Goal: Task Accomplishment & Management: Manage account settings

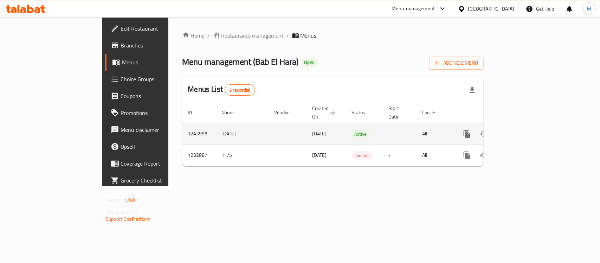
click at [526, 125] on link "enhanced table" at bounding box center [517, 133] width 17 height 17
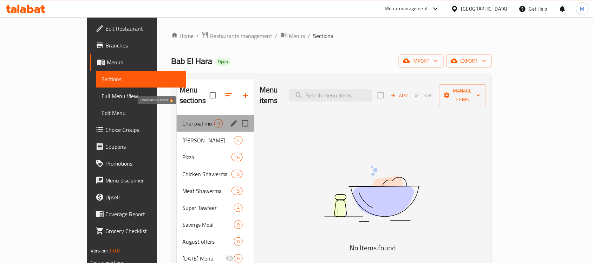
click at [182, 119] on span "Charcoal mix offers 🔥" at bounding box center [198, 123] width 32 height 8
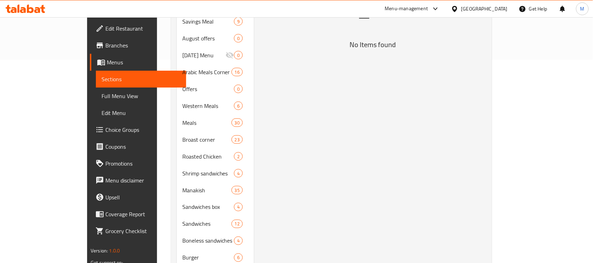
scroll to position [159, 0]
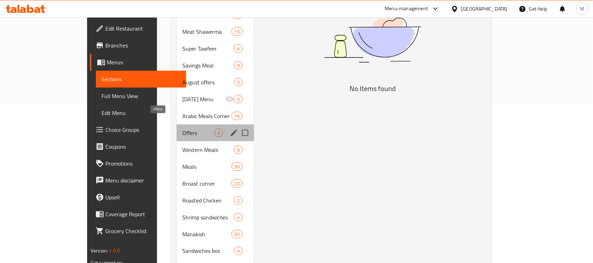
click at [182, 129] on span "Offers" at bounding box center [198, 133] width 32 height 8
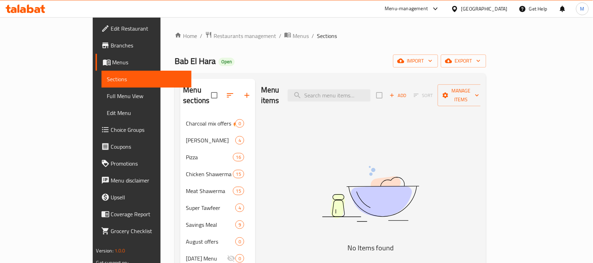
click at [482, 60] on icon "button" at bounding box center [478, 60] width 7 height 7
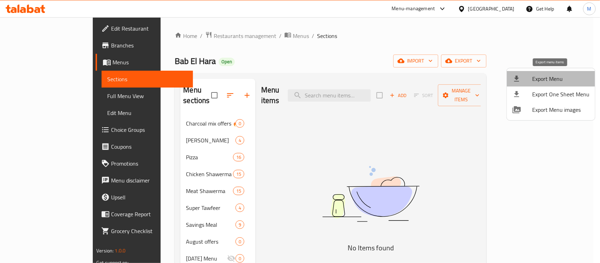
click at [554, 78] on span "Export Menu" at bounding box center [560, 79] width 57 height 8
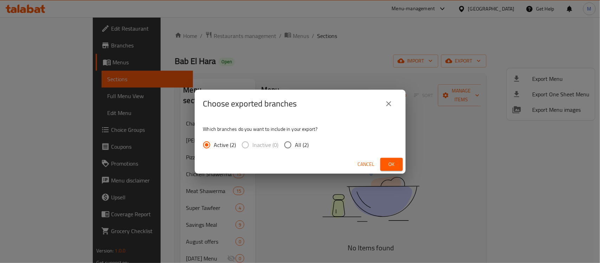
click at [295, 143] on span "All (2)" at bounding box center [302, 145] width 14 height 8
click at [295, 143] on input "All (2)" at bounding box center [287, 144] width 15 height 15
radio input "true"
click at [391, 160] on span "Ok" at bounding box center [391, 164] width 11 height 9
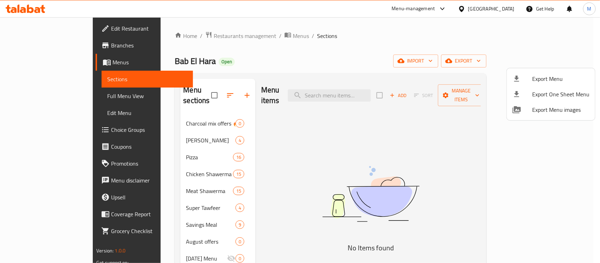
click at [284, 140] on div at bounding box center [300, 131] width 600 height 263
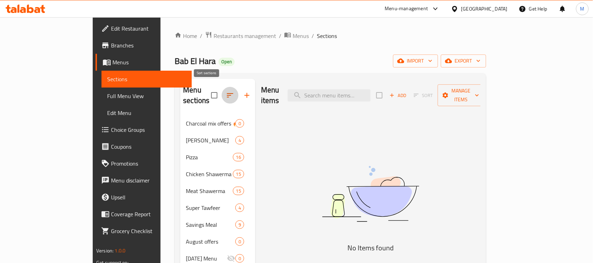
click at [222, 87] on button "button" at bounding box center [230, 95] width 17 height 17
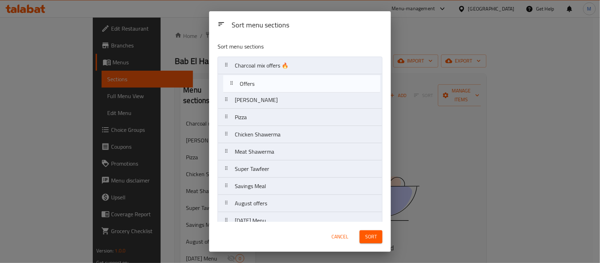
drag, startPoint x: 272, startPoint y: 155, endPoint x: 280, endPoint y: 81, distance: 74.2
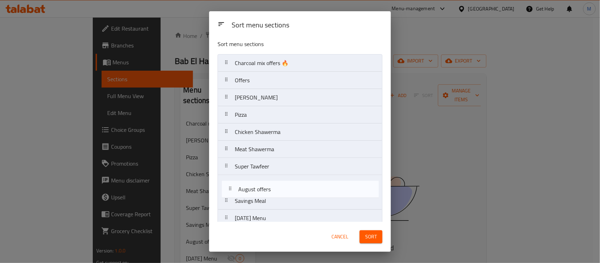
scroll to position [3, 0]
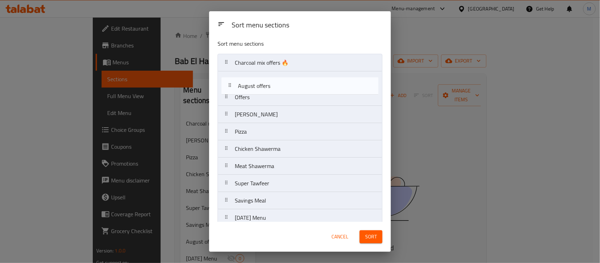
drag, startPoint x: 278, startPoint y: 202, endPoint x: 283, endPoint y: 78, distance: 124.5
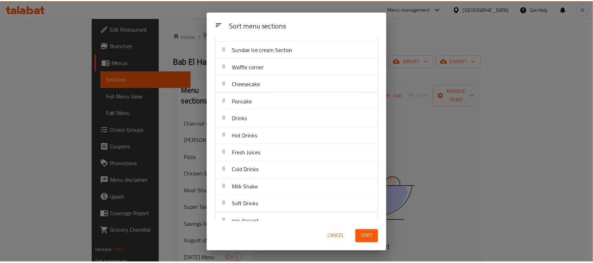
scroll to position [547, 0]
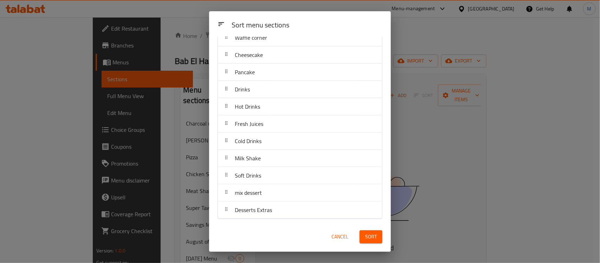
click at [368, 238] on span "Sort" at bounding box center [371, 236] width 12 height 9
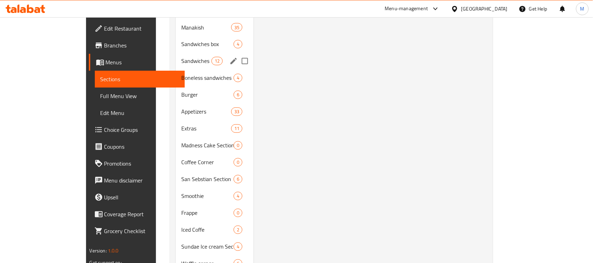
scroll to position [379, 0]
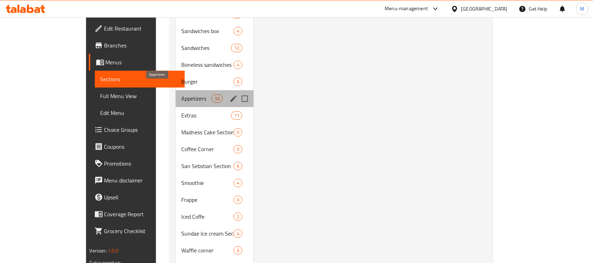
click at [181, 95] on span "Appetizers" at bounding box center [196, 99] width 30 height 8
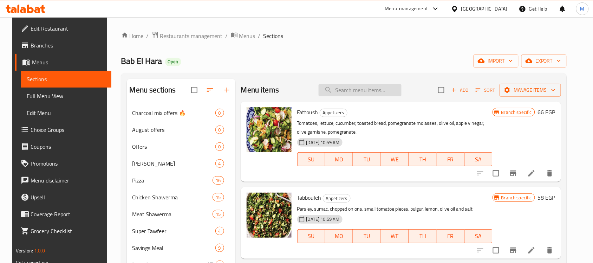
click at [368, 85] on input "search" at bounding box center [360, 90] width 83 height 12
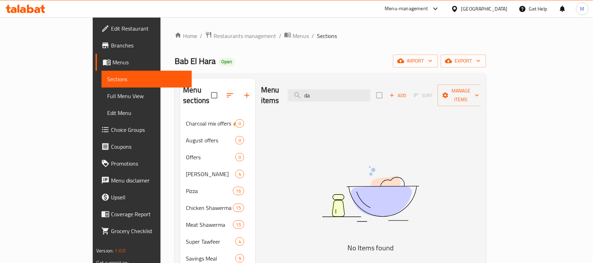
type input "d"
type input "د"
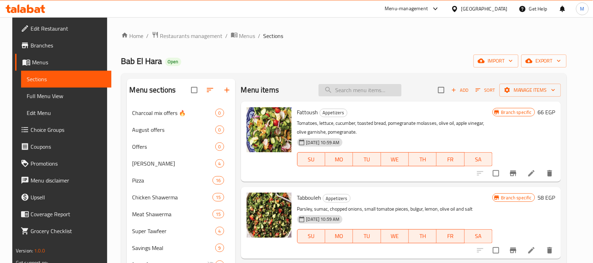
click at [351, 94] on input "search" at bounding box center [360, 90] width 83 height 12
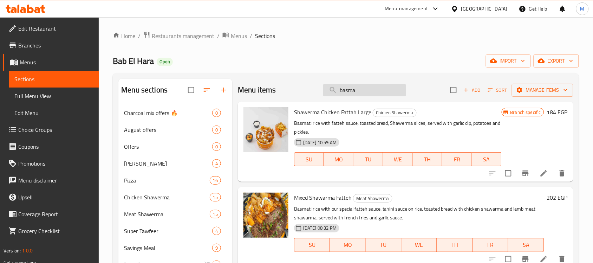
click at [359, 91] on input "basma" at bounding box center [364, 90] width 83 height 12
paste input "Mix Shish and Kofta Offer"
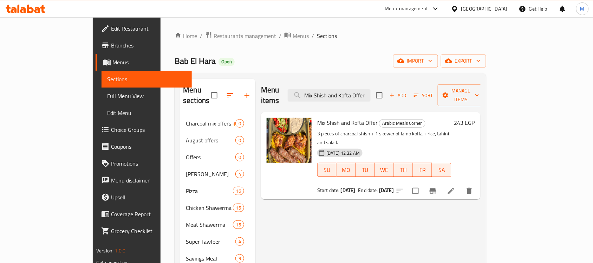
drag, startPoint x: 388, startPoint y: 90, endPoint x: 277, endPoint y: 83, distance: 111.3
click at [277, 83] on div "Menu items Mix Shish and Kofta Offer Add Sort Manage items" at bounding box center [371, 95] width 220 height 33
type input "Offer"
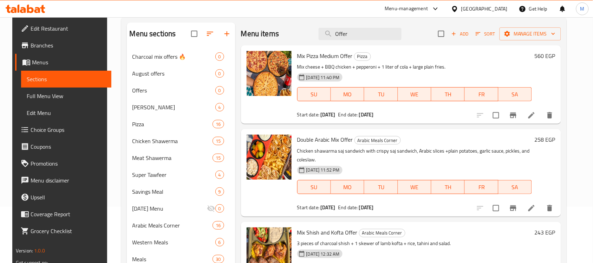
scroll to position [44, 0]
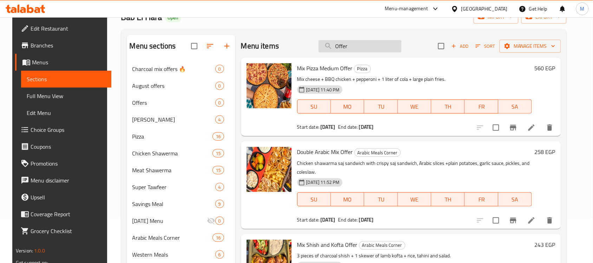
click at [364, 44] on input "Offer" at bounding box center [360, 46] width 83 height 12
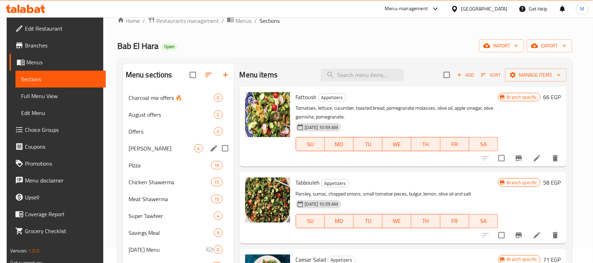
scroll to position [0, 0]
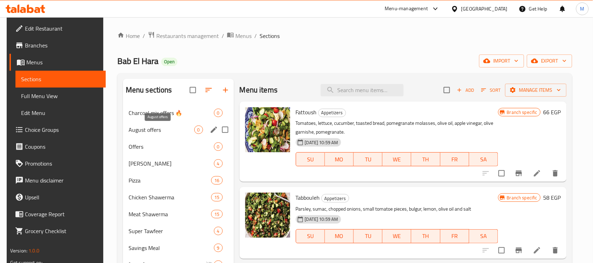
click at [157, 133] on span "August offers" at bounding box center [162, 129] width 66 height 8
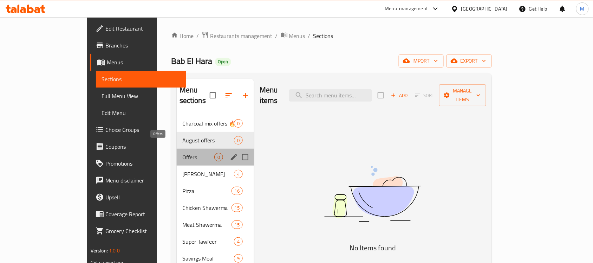
click at [182, 153] on span "Offers" at bounding box center [198, 157] width 32 height 8
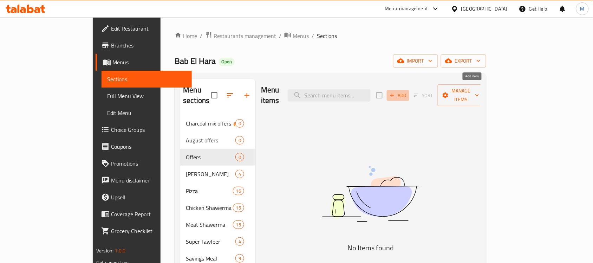
click at [408, 91] on span "Add" at bounding box center [398, 95] width 19 height 8
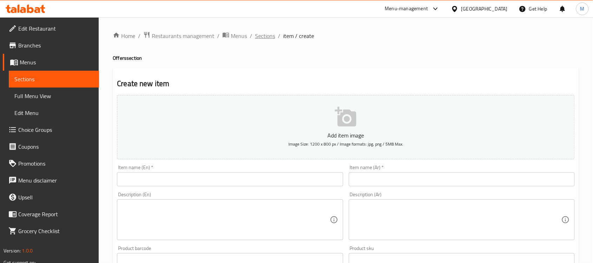
click at [264, 35] on span "Sections" at bounding box center [265, 36] width 20 height 8
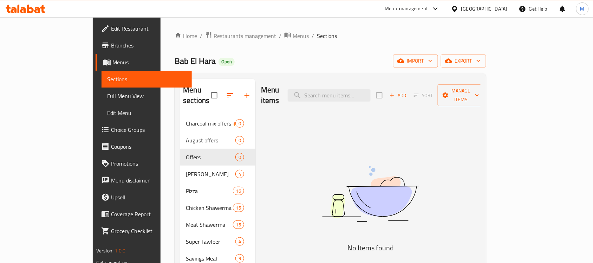
click at [430, 54] on div "Bab El Hara Open import export" at bounding box center [330, 60] width 311 height 13
click at [481, 61] on span "export" at bounding box center [464, 61] width 34 height 9
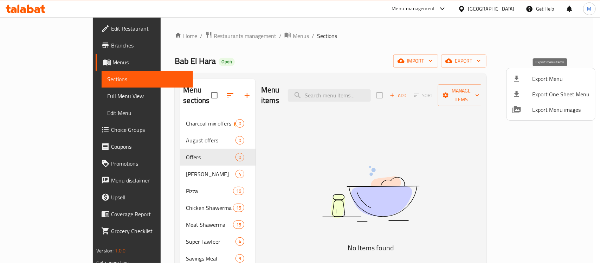
click at [561, 78] on span "Export Menu" at bounding box center [560, 79] width 57 height 8
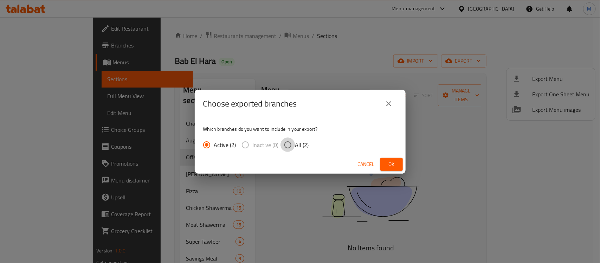
click at [291, 144] on input "All (2)" at bounding box center [287, 144] width 15 height 15
radio input "true"
click at [399, 168] on button "Ok" at bounding box center [391, 164] width 22 height 13
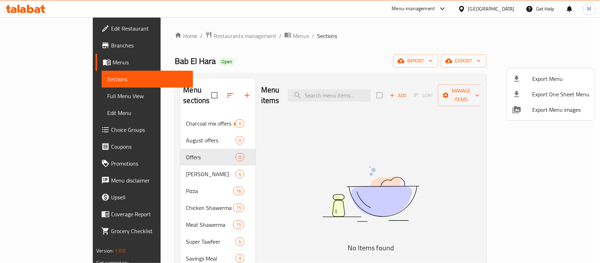
click at [338, 72] on div at bounding box center [300, 131] width 600 height 263
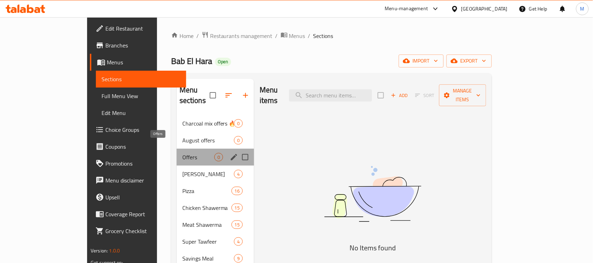
click at [182, 153] on span "Offers" at bounding box center [198, 157] width 32 height 8
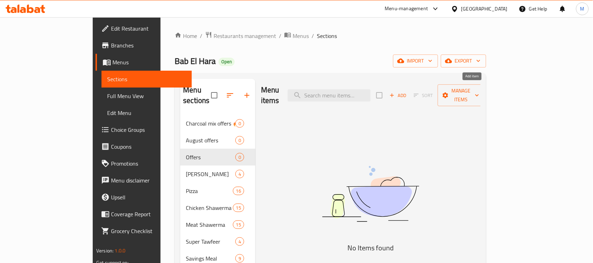
click at [408, 91] on span "Add" at bounding box center [398, 95] width 19 height 8
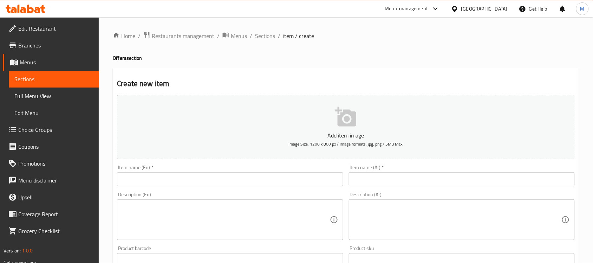
click at [387, 177] on input "text" at bounding box center [462, 179] width 226 height 14
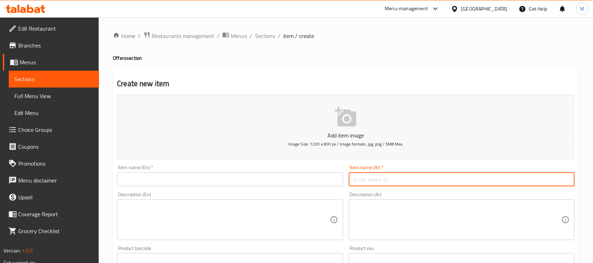
paste input "ميكس طرب وسجق"
type input "عرض ميكس طرب وسجق"
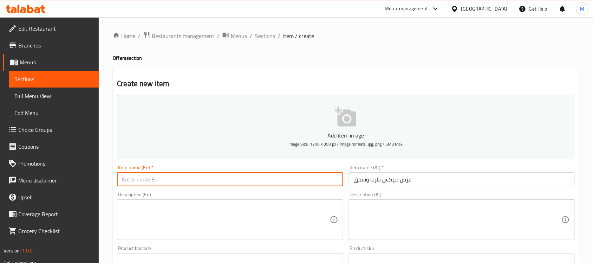
click at [255, 182] on input "text" at bounding box center [230, 179] width 226 height 14
click at [361, 183] on input "عرض ميكس طرب وسجق" at bounding box center [462, 179] width 226 height 14
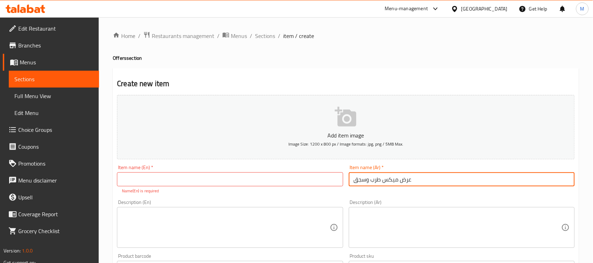
click at [178, 176] on input "text" at bounding box center [230, 179] width 226 height 14
paste input "Mix Tarab and Sausage Show"
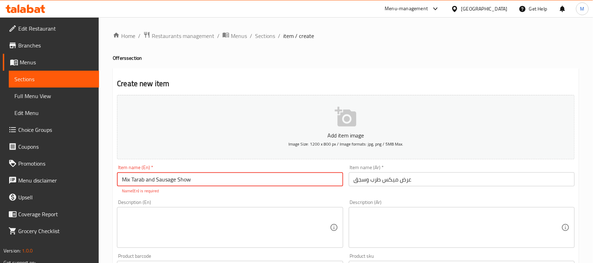
click at [376, 181] on input "عرض ميكس طرب وسجق" at bounding box center [462, 179] width 226 height 14
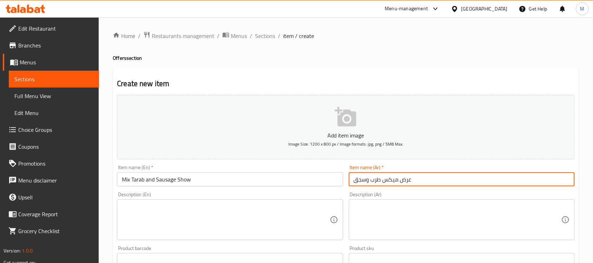
click at [379, 181] on input "عرض ميكس طرب وسجق" at bounding box center [462, 179] width 226 height 14
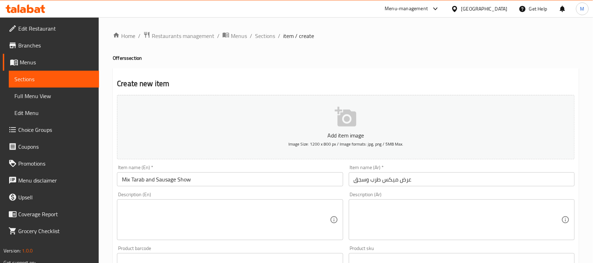
click at [139, 180] on input "Mix Tarab and Sausage Show" at bounding box center [230, 179] width 226 height 14
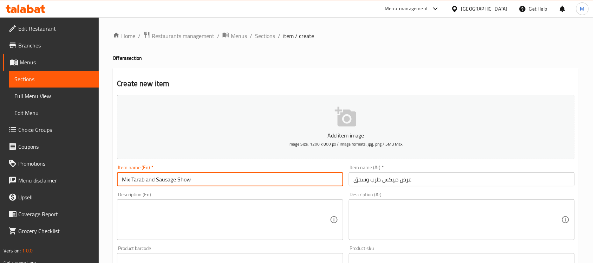
paste input "text"
click at [140, 180] on input "Mix Tarab and Sausage Show" at bounding box center [230, 179] width 226 height 14
click at [182, 181] on input "Mix Tarb And Sausage Show" at bounding box center [230, 179] width 226 height 14
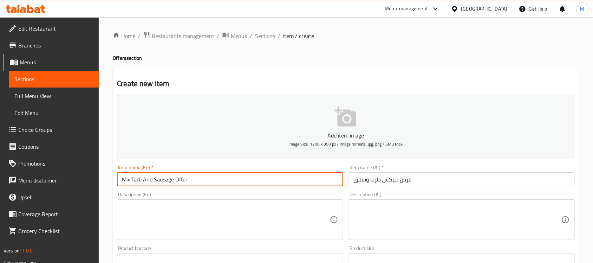
type input "Mix Tarb And Sausage Offer"
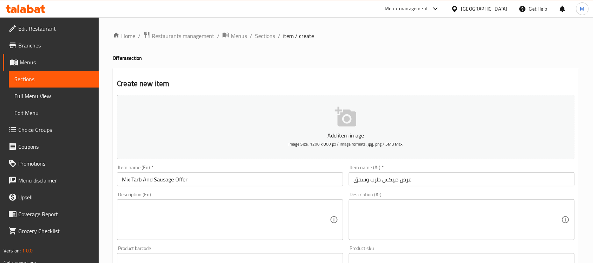
click at [111, 162] on div "Home / Restaurants management / Menus / Sections / item / create Offers section…" at bounding box center [346, 256] width 495 height 479
click at [395, 211] on textarea at bounding box center [458, 219] width 208 height 33
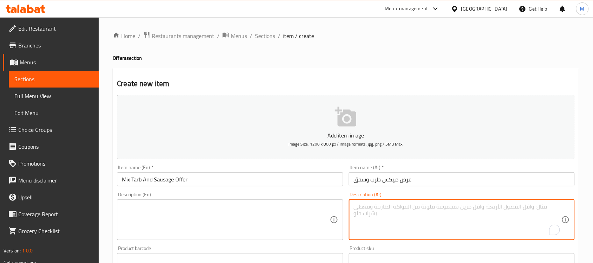
paste textarea "قطعتين طرب و 200 جم سجق مع أرز بسمتي وطحينة ودقوس"
type textarea "قطعتين طرب و 200 جم سجق مع أرز بسمتي وطحينة ودقوس"
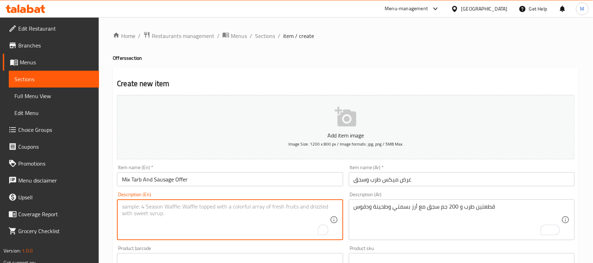
click at [225, 215] on textarea "To enrich screen reader interactions, please activate Accessibility in Grammarl…" at bounding box center [226, 219] width 208 height 33
paste textarea "2 pieces of tarb and 200g of sausage with basmati rice, tahini and dakous"
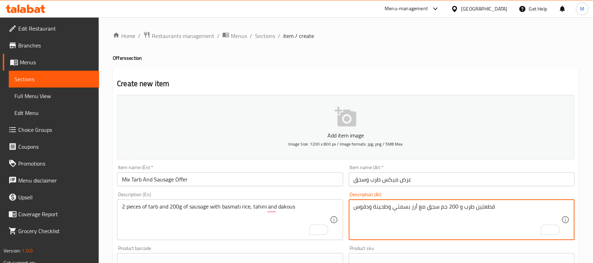
drag, startPoint x: 388, startPoint y: 207, endPoint x: 374, endPoint y: 204, distance: 13.6
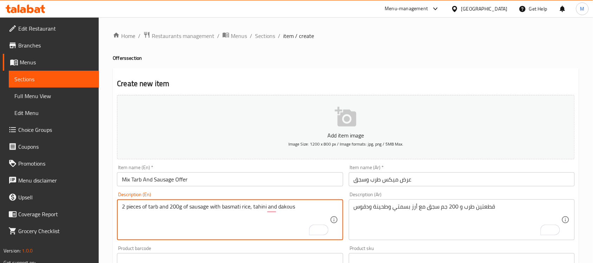
click at [261, 208] on textarea "2 pieces of tarb and 200g of sausage with basmati rice, tahini and dakous" at bounding box center [226, 219] width 208 height 33
paste textarea "Sesame paste"
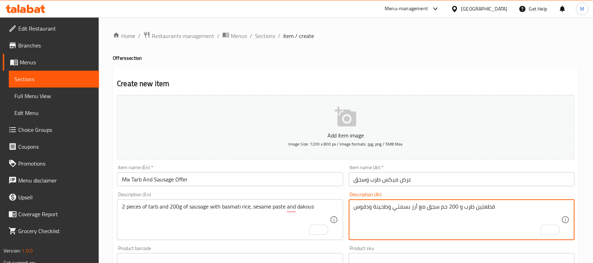
drag, startPoint x: 369, startPoint y: 207, endPoint x: 354, endPoint y: 207, distance: 15.8
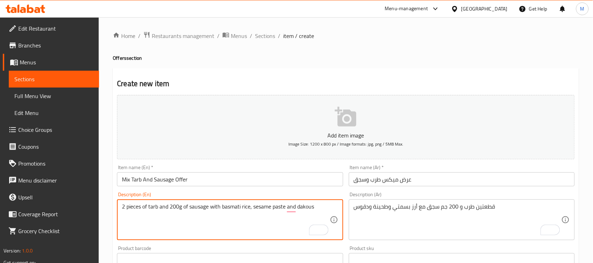
click at [313, 209] on textarea "2 pieces of tarb and 200g of sausage with basmati rice, sesame paste and dakous" at bounding box center [226, 219] width 208 height 33
paste textarea "Daqoo"
click at [298, 207] on textarea "2 pieces of tarb and 200g of sausage with basmati rice, sesame paste and Daqoos" at bounding box center [226, 219] width 208 height 33
type textarea "2 pieces of tarb and 200g of sausage with basmati rice, sesame paste and daqoos"
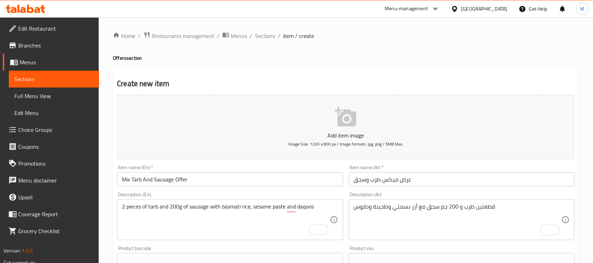
click at [109, 162] on div "Home / Restaurants management / Menus / Sections / item / create Offers section…" at bounding box center [346, 256] width 495 height 479
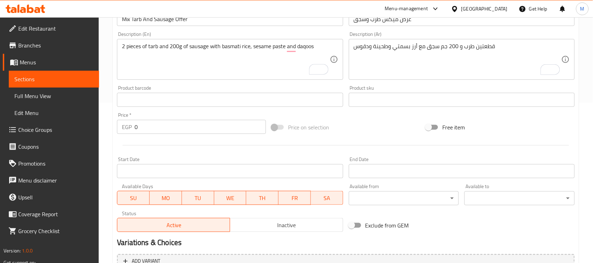
scroll to position [176, 0]
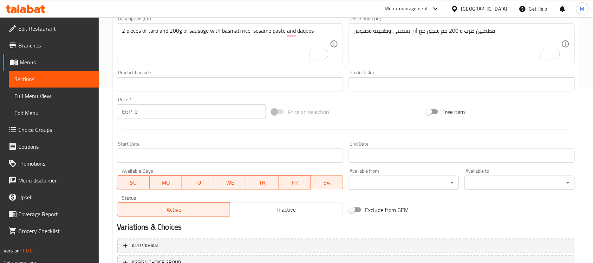
click at [109, 122] on div "Home / Restaurants management / Menus / Sections / item / create Offers section…" at bounding box center [346, 80] width 495 height 479
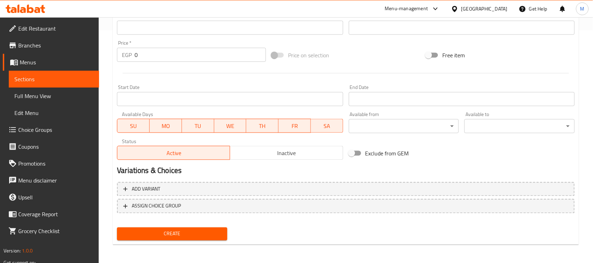
scroll to position [144, 0]
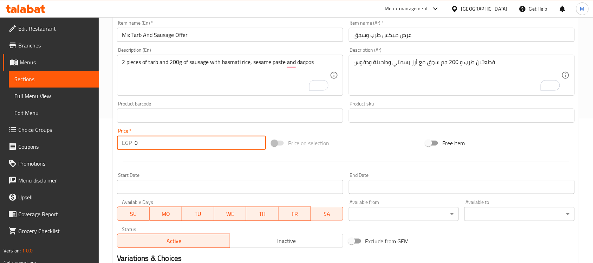
drag, startPoint x: 134, startPoint y: 143, endPoint x: 125, endPoint y: 141, distance: 8.7
click at [125, 141] on div "EGP 0 Price *" at bounding box center [191, 143] width 149 height 14
paste input "32"
type input "320"
click at [101, 136] on div "Home / Restaurants management / Menus / Sections / item / create Offers section…" at bounding box center [346, 112] width 495 height 479
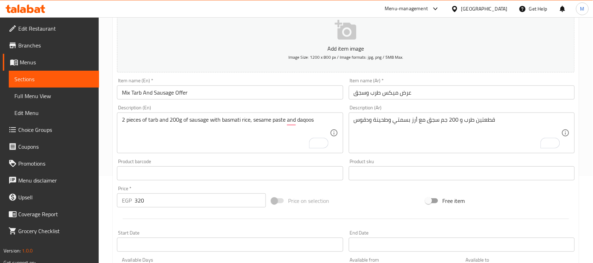
scroll to position [88, 0]
click at [101, 136] on div "Home / Restaurants management / Menus / Sections / item / create Offers section…" at bounding box center [346, 168] width 495 height 479
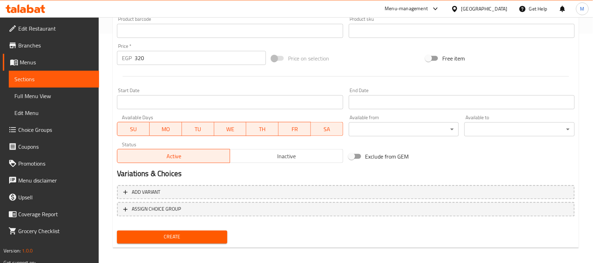
scroll to position [232, 0]
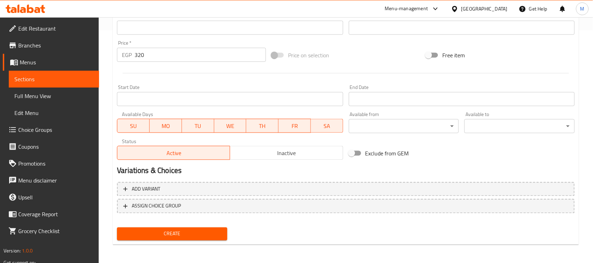
click at [108, 96] on div "Home / Restaurants management / Menus / Sections / item / create Offers section…" at bounding box center [346, 24] width 495 height 479
click at [279, 156] on span "Inactive" at bounding box center [286, 153] width 107 height 10
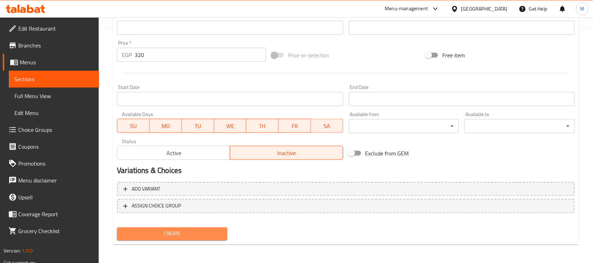
click at [167, 230] on span "Create" at bounding box center [172, 234] width 99 height 9
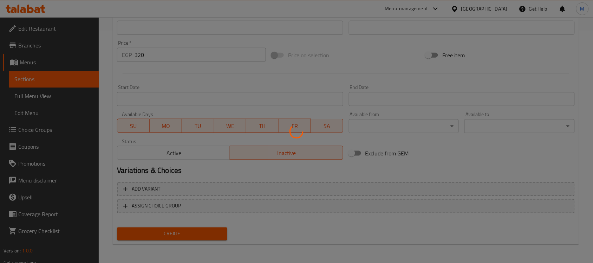
type input "0"
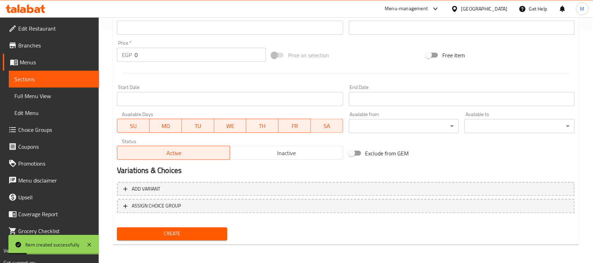
click at [107, 173] on div "Home / Restaurants management / Menus / Sections / item / create Offers section…" at bounding box center [346, 24] width 495 height 479
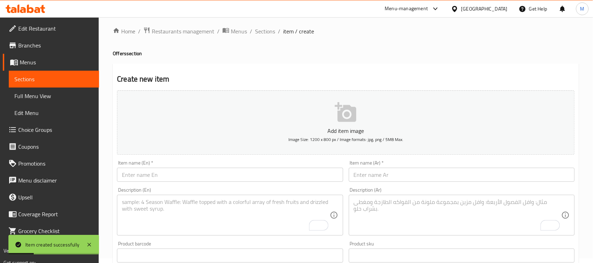
scroll to position [0, 0]
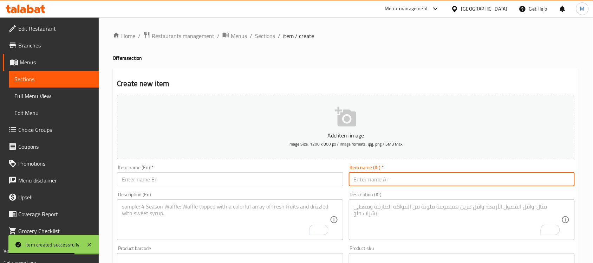
click at [386, 179] on input "text" at bounding box center [462, 179] width 226 height 14
paste input "ميكس طرب وتندوري"
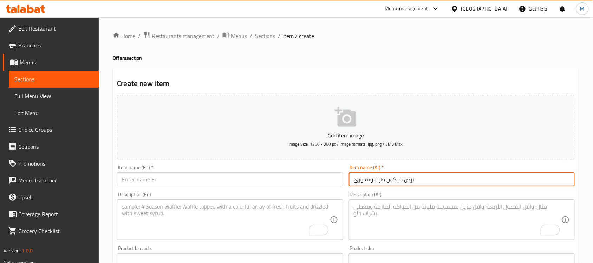
type input "عرض ميكس طرب وتندوري"
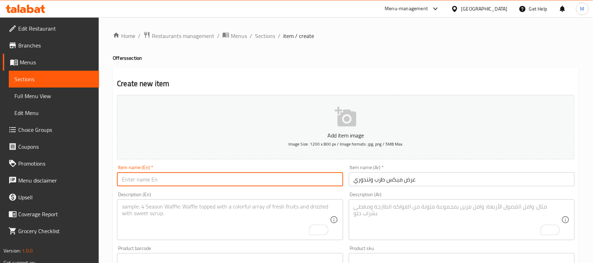
click at [185, 184] on input "text" at bounding box center [230, 179] width 226 height 14
paste input "Mix Tarab and [PERSON_NAME] Show"
click at [141, 179] on input "Mix Tarab and [PERSON_NAME] Show" at bounding box center [230, 179] width 226 height 14
type input "Mix Tarb and Tandoori Offer"
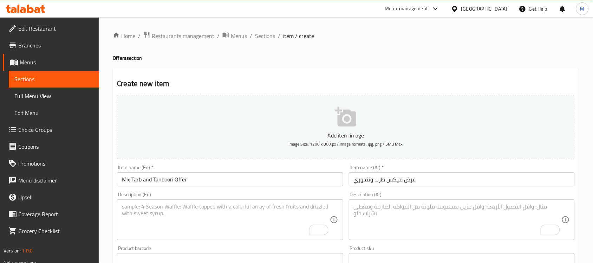
click at [445, 226] on textarea "To enrich screen reader interactions, please activate Accessibility in Grammarl…" at bounding box center [458, 219] width 208 height 33
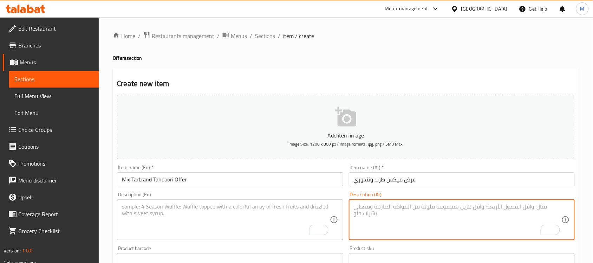
paste textarea "قطعتين طرب و 5 قطع تندوري مع أرز بسمتي وطحينة ودقوس"
type textarea "قطعتين طرب و 5 قطع تندوري مع أرز بسمتي وطحينة ودقوس"
click at [198, 208] on textarea "To enrich screen reader interactions, please activate Accessibility in Grammarl…" at bounding box center [226, 219] width 208 height 33
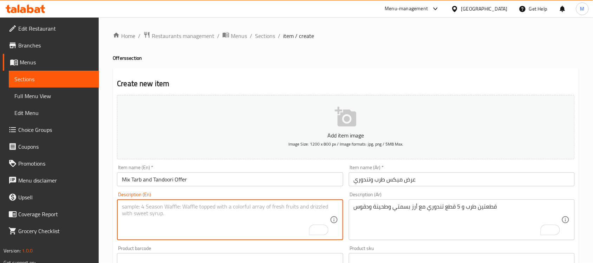
paste textarea "2 pieces of tarb and 5 pieces of tandoori with basmati rice, tahini and daqoos"
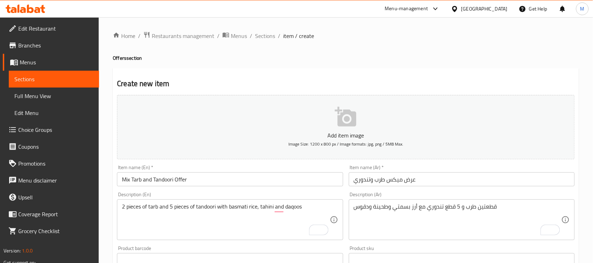
click at [265, 207] on textarea "2 pieces of tarb and 5 pieces of tandoori with basmati rice, tahini and daqoos" at bounding box center [226, 219] width 208 height 33
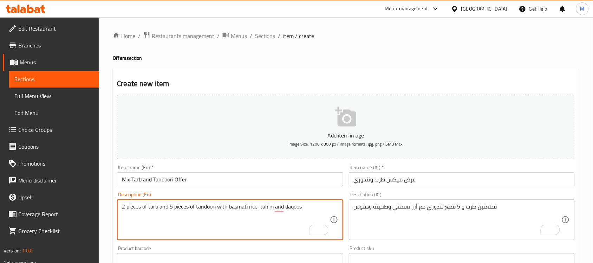
click at [266, 207] on textarea "2 pieces of tarb and 5 pieces of tandoori with basmati rice, tahini and daqoos" at bounding box center [226, 219] width 208 height 33
paste textarea "Sesame paste"
click at [263, 206] on textarea "2 pieces of tarb and 5 pieces of tandoori with basmati rice, Sesame paste and d…" at bounding box center [226, 219] width 208 height 33
type textarea "2 pieces of tarb and 5 pieces of tandoori with basmati rice, sesame paste and d…"
click at [107, 130] on div "Home / Restaurants management / Menus / Sections / item / create Offers section…" at bounding box center [346, 256] width 495 height 479
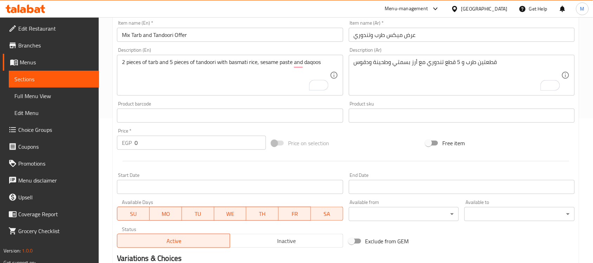
scroll to position [101, 0]
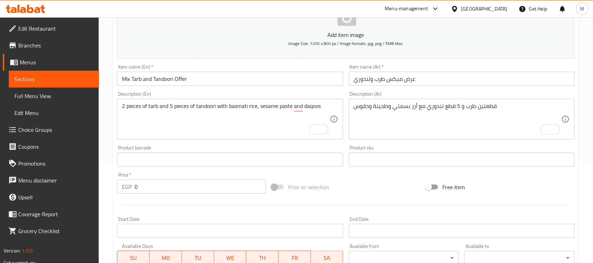
click at [109, 85] on div "Home / Restaurants management / Menus / Sections / item / create Offers section…" at bounding box center [346, 156] width 495 height 479
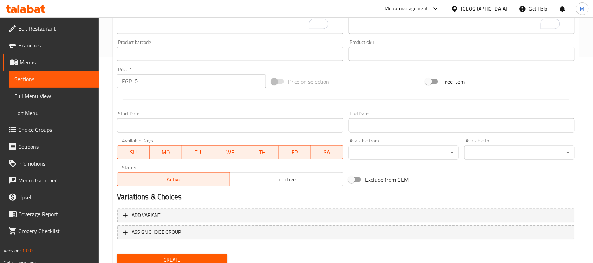
scroll to position [220, 0]
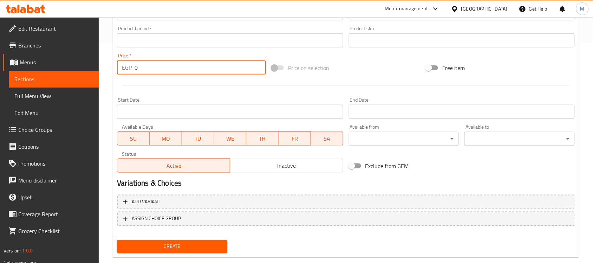
drag, startPoint x: 144, startPoint y: 67, endPoint x: 127, endPoint y: 65, distance: 17.3
click at [127, 65] on div "EGP 0 Price *" at bounding box center [191, 67] width 149 height 14
paste input "225"
type input "225"
click at [109, 67] on div "Home / Restaurants management / Menus / Sections / item / create Offers section…" at bounding box center [346, 37] width 495 height 479
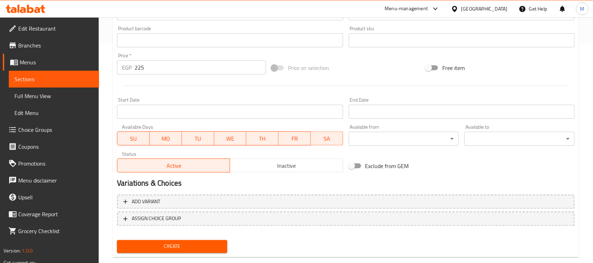
click at [109, 67] on div "Home / Restaurants management / Menus / Sections / item / create Offers section…" at bounding box center [346, 37] width 495 height 479
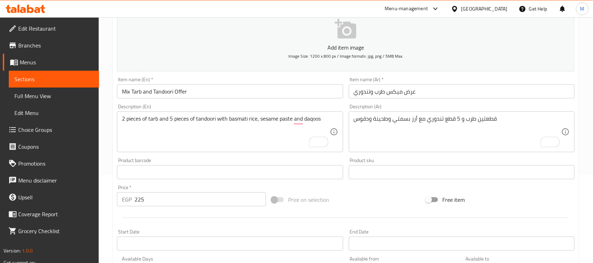
scroll to position [176, 0]
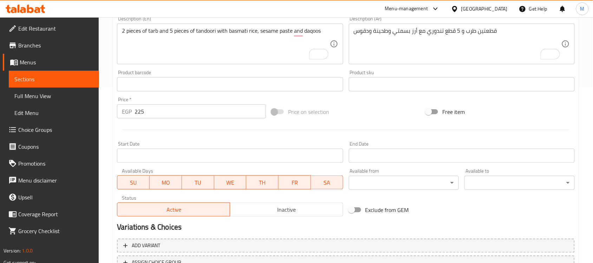
click at [109, 67] on div "Home / Restaurants management / Menus / Sections / item / create Offers section…" at bounding box center [346, 80] width 495 height 479
click at [111, 77] on div "Home / Restaurants management / Menus / Sections / item / create Offers section…" at bounding box center [346, 80] width 495 height 479
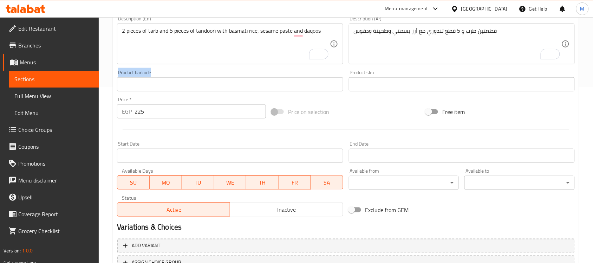
click at [111, 77] on div "Home / Restaurants management / Menus / Sections / item / create Offers section…" at bounding box center [346, 80] width 495 height 479
click at [108, 73] on div "Home / Restaurants management / Menus / Sections / item / create Offers section…" at bounding box center [346, 80] width 495 height 479
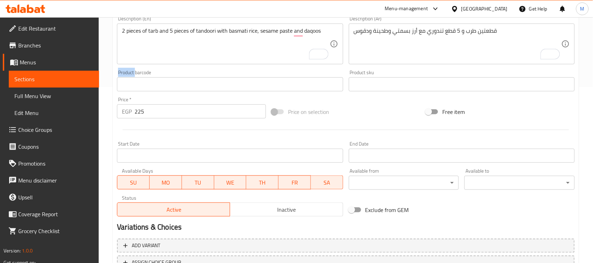
click at [108, 73] on div "Home / Restaurants management / Menus / Sections / item / create Offers section…" at bounding box center [346, 80] width 495 height 479
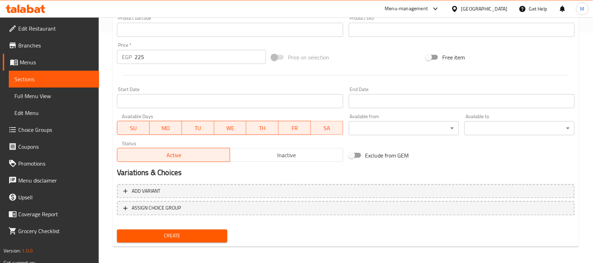
scroll to position [232, 0]
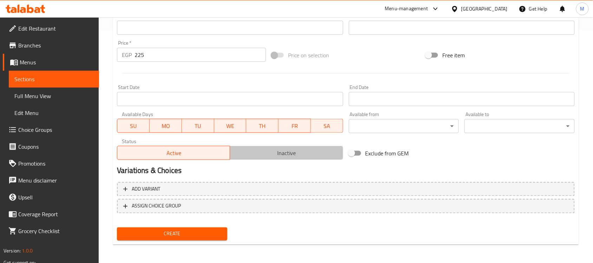
click at [280, 155] on span "Inactive" at bounding box center [286, 153] width 107 height 10
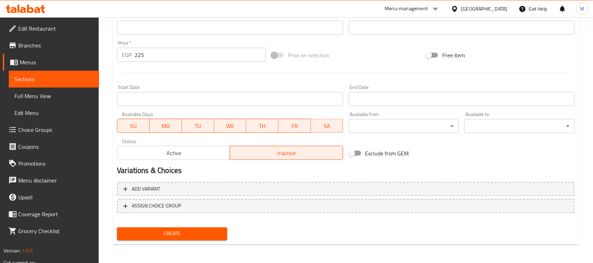
click at [182, 230] on span "Create" at bounding box center [172, 234] width 99 height 9
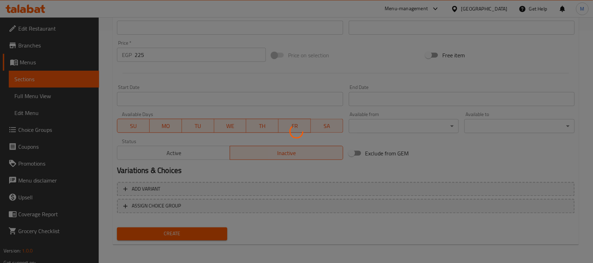
type input "0"
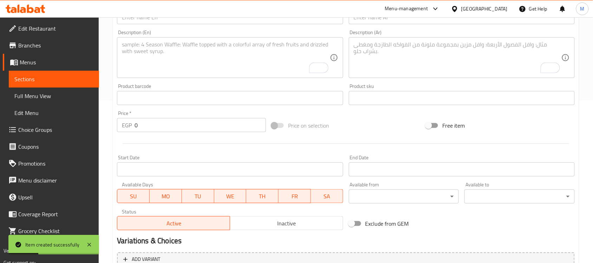
scroll to position [101, 0]
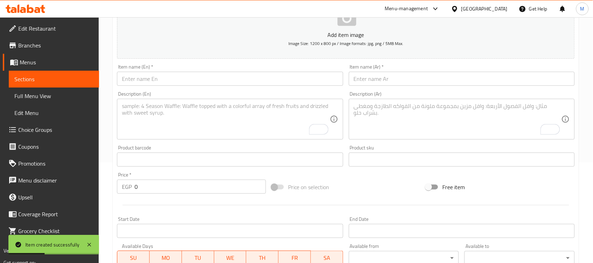
click at [389, 78] on input "text" at bounding box center [462, 79] width 226 height 14
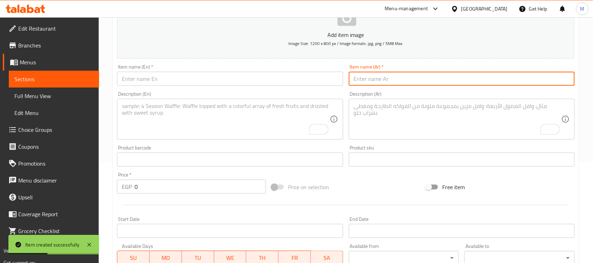
paste input "ميكس طرب وشيش"
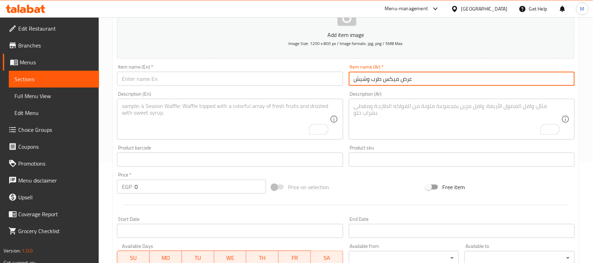
type input "عرض ميكس طرب وشيش"
click at [153, 75] on input "text" at bounding box center [230, 79] width 226 height 14
paste input "Mix show of [PERSON_NAME] and [PERSON_NAME]"
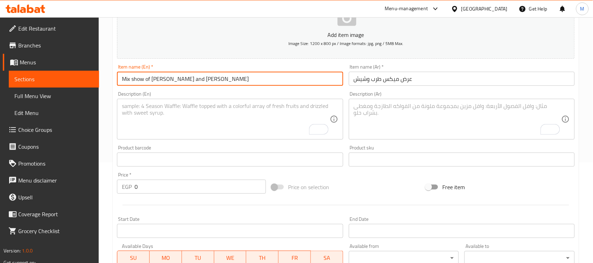
click at [141, 80] on input "Mix show of [PERSON_NAME] and [PERSON_NAME]" at bounding box center [230, 79] width 226 height 14
click at [145, 79] on input "Mix Tarb and Shish" at bounding box center [230, 79] width 226 height 14
click at [180, 80] on input "Mix Tarb And Shish" at bounding box center [230, 79] width 226 height 14
type input "Mix Tarb And Shish Offer"
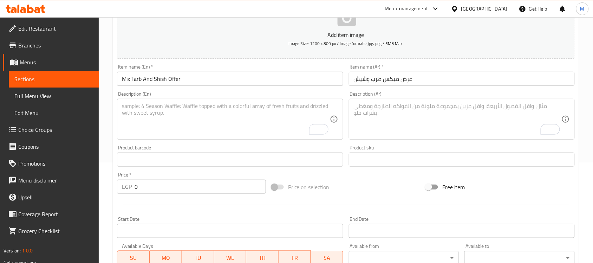
click at [394, 111] on textarea "To enrich screen reader interactions, please activate Accessibility in Grammarl…" at bounding box center [458, 119] width 208 height 33
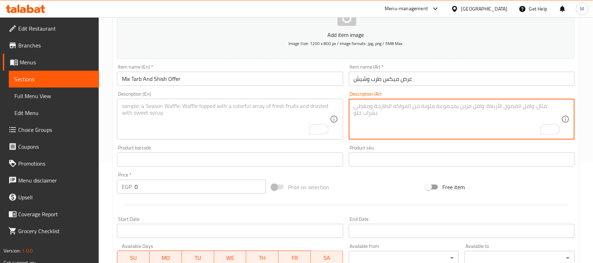
paste textarea "طرب و 3 قطع شيش طاووق مع أرز بسمتي وطحينة ودقوس"
click at [415, 115] on textarea "طرب و 3 قطع شيش طاووق مع أرز بسمتي وطحينة ودقوس" at bounding box center [458, 119] width 208 height 33
paste textarea "قطعتين"
type textarea "قطعتين طرب و 3 قطع شيش طاووق مع أرز بسمتي وطحينة ودقوس"
click at [212, 118] on textarea "To enrich screen reader interactions, please activate Accessibility in Grammarl…" at bounding box center [226, 119] width 208 height 33
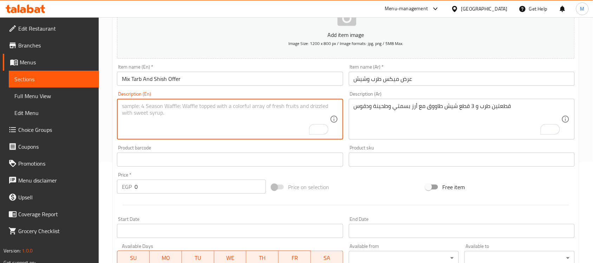
paste textarea "2 pieces of tarb and 3 pieces of shish tawook with basmati rice, tahini and daq…"
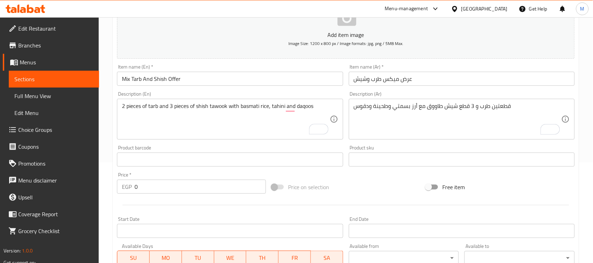
click at [277, 104] on textarea "2 pieces of tarb and 3 pieces of shish tawook with basmati rice, tahini and daq…" at bounding box center [226, 119] width 208 height 33
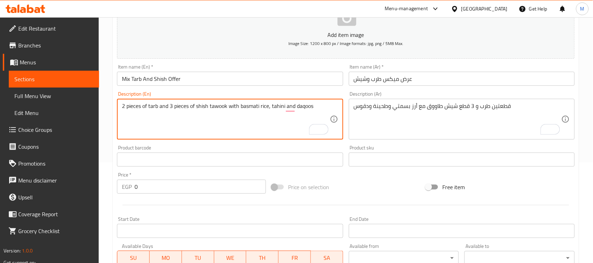
click at [278, 105] on textarea "2 pieces of tarb and 3 pieces of shish tawook with basmati rice, tahini and daq…" at bounding box center [226, 119] width 208 height 33
paste textarea "Sesame paste"
click at [272, 106] on textarea "2 pieces of tarb and 3 pieces of shish tawook with basmati rice, Sesame paste a…" at bounding box center [226, 119] width 208 height 33
click at [273, 106] on textarea "2 pieces of tarb and 3 pieces of shish tawook with basmati rice, Sesame paste a…" at bounding box center [226, 119] width 208 height 33
type textarea "2 pieces of tarb and 3 pieces of shish tawook with basmati rice, sesame paste a…"
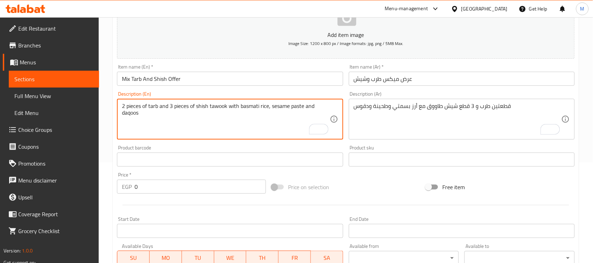
click at [106, 96] on div "Home / Restaurants management / Menus / Sections / item / create Offers section…" at bounding box center [346, 156] width 495 height 479
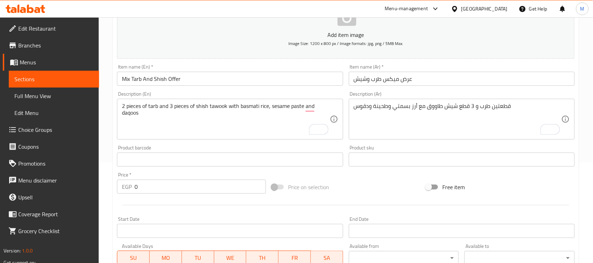
click at [106, 96] on div "Home / Restaurants management / Menus / Sections / item / create Offers section…" at bounding box center [346, 156] width 495 height 479
click at [111, 128] on div "Home / Restaurants management / Menus / Sections / item / create Offers section…" at bounding box center [346, 156] width 495 height 479
drag, startPoint x: 139, startPoint y: 186, endPoint x: 129, endPoint y: 185, distance: 10.2
click at [129, 185] on div "EGP 0 Price *" at bounding box center [191, 187] width 149 height 14
paste input "218"
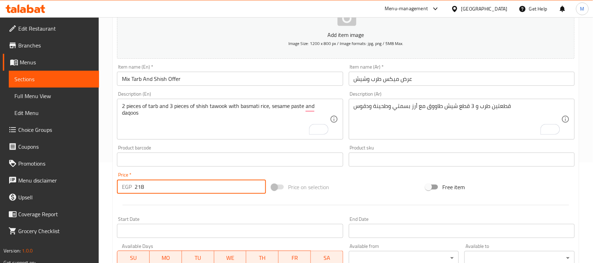
type input "218"
click at [106, 156] on div "Home / Restaurants management / Menus / Sections / item / create Offers section…" at bounding box center [346, 156] width 495 height 479
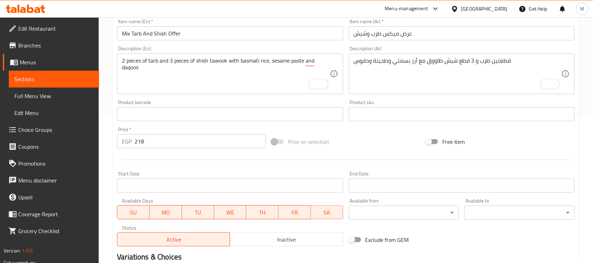
scroll to position [188, 0]
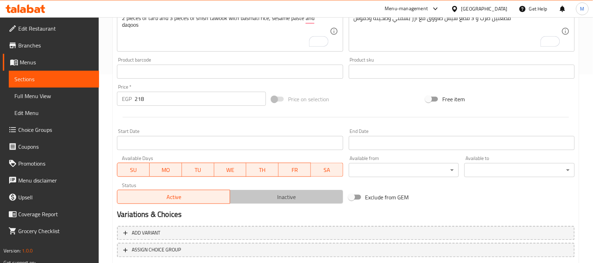
click at [254, 197] on span "Inactive" at bounding box center [286, 197] width 107 height 10
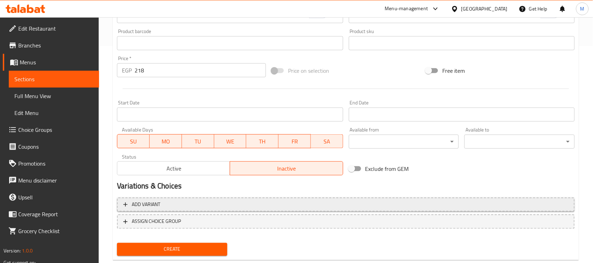
scroll to position [232, 0]
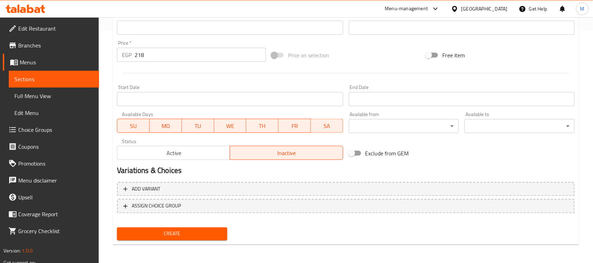
click at [179, 238] on button "Create" at bounding box center [172, 233] width 110 height 13
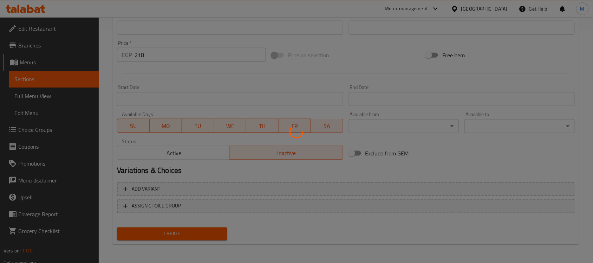
type input "0"
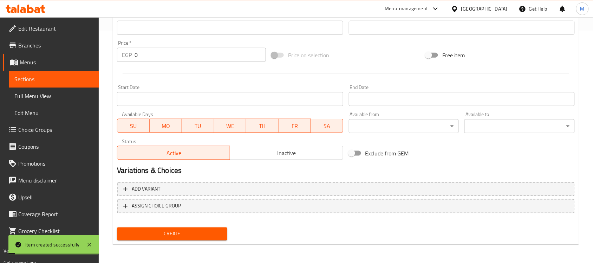
click at [104, 173] on div "Home / Restaurants management / Menus / Sections / item / create Offers section…" at bounding box center [346, 24] width 495 height 479
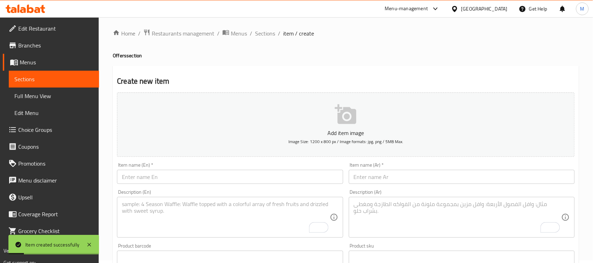
scroll to position [0, 0]
click at [262, 32] on span "Sections" at bounding box center [265, 36] width 20 height 8
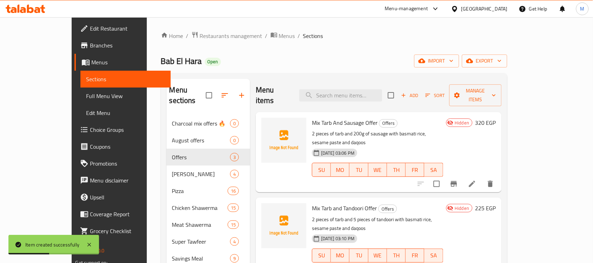
click at [397, 59] on div "Bab El Hara Open import export" at bounding box center [334, 60] width 347 height 13
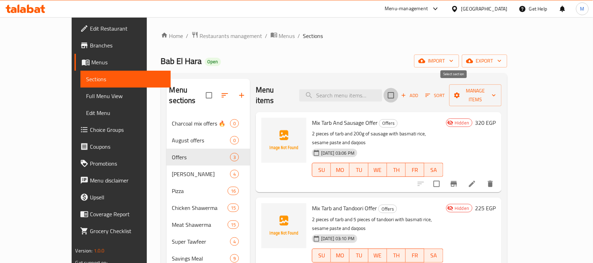
click at [399, 90] on input "checkbox" at bounding box center [391, 95] width 15 height 15
checkbox input "true"
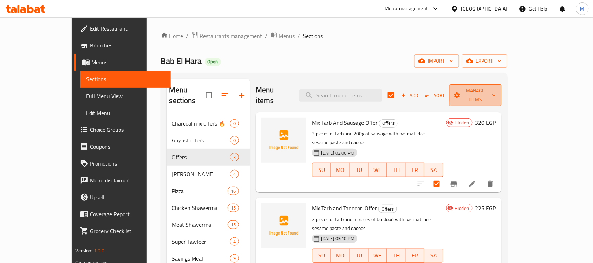
click at [496, 95] on icon "button" at bounding box center [494, 96] width 4 height 2
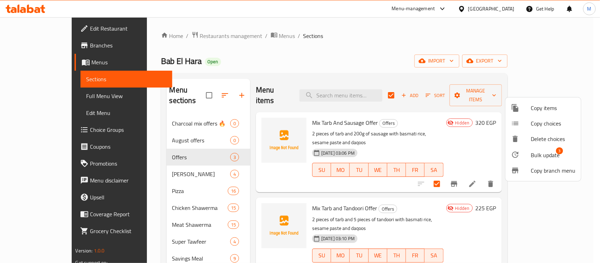
click at [541, 153] on span "Bulk update" at bounding box center [545, 155] width 29 height 8
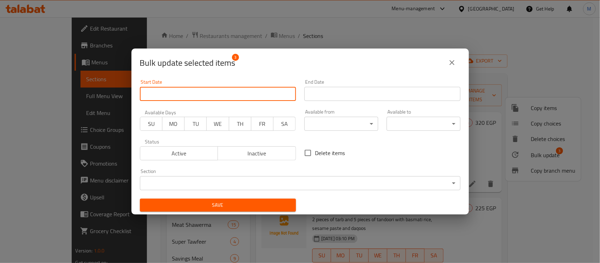
click at [175, 97] on input "Start Date" at bounding box center [218, 94] width 156 height 14
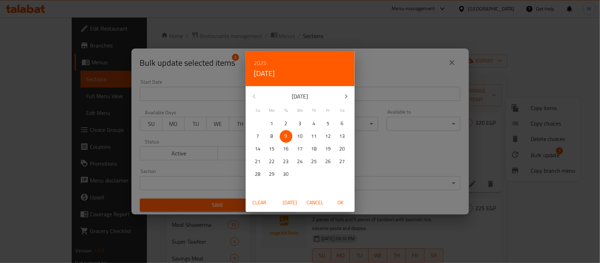
click at [288, 202] on span "[DATE]" at bounding box center [290, 202] width 17 height 9
click at [340, 202] on span "OK" at bounding box center [340, 202] width 17 height 9
type input "[DATE]"
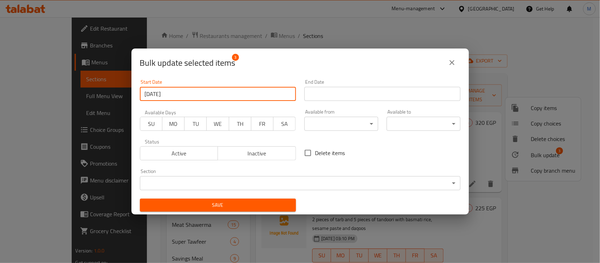
click at [345, 98] on input "Start Date" at bounding box center [382, 94] width 156 height 14
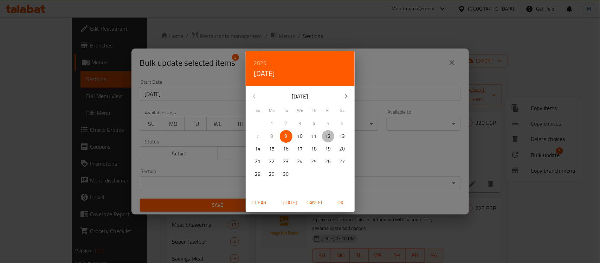
click at [332, 136] on span "12" at bounding box center [328, 136] width 13 height 9
click at [340, 204] on span "OK" at bounding box center [340, 202] width 17 height 9
type input "[DATE]"
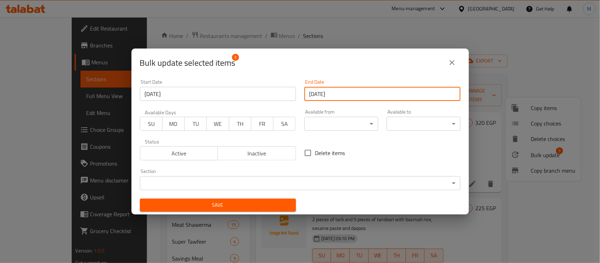
click at [303, 63] on div "Bulk update selected items 3" at bounding box center [300, 62] width 321 height 17
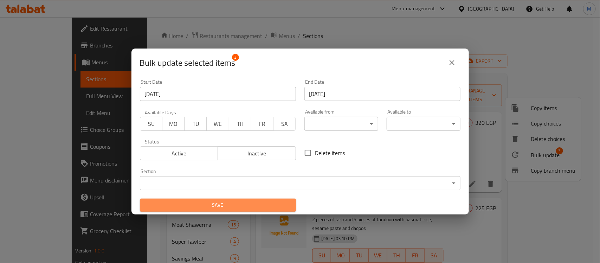
click at [230, 206] on span "Save" at bounding box center [218, 205] width 145 height 9
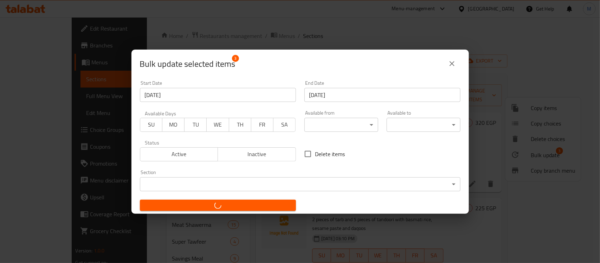
checkbox input "false"
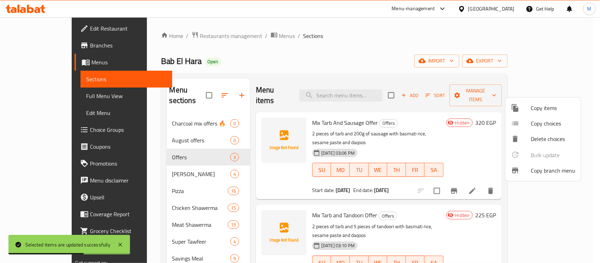
click at [413, 118] on div at bounding box center [300, 131] width 600 height 263
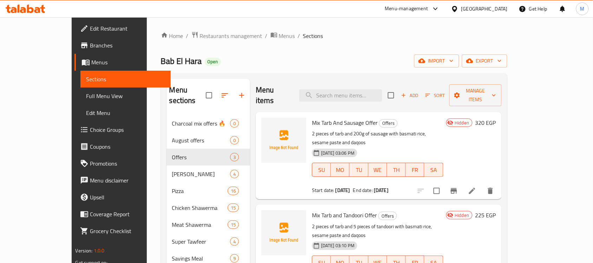
click at [331, 60] on div "Bab El Hara Open import export" at bounding box center [334, 60] width 347 height 13
click at [375, 56] on div "Bab El Hara Open import export" at bounding box center [334, 60] width 347 height 13
click at [161, 60] on span "Bab El Hara" at bounding box center [181, 61] width 41 height 16
drag, startPoint x: 116, startPoint y: 60, endPoint x: 139, endPoint y: 62, distance: 22.5
click at [161, 62] on span "Bab El Hara" at bounding box center [181, 61] width 41 height 16
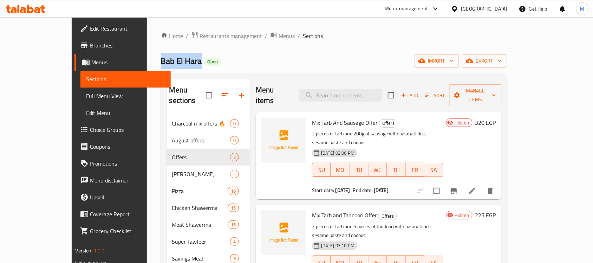
copy span "Bab El Hara"
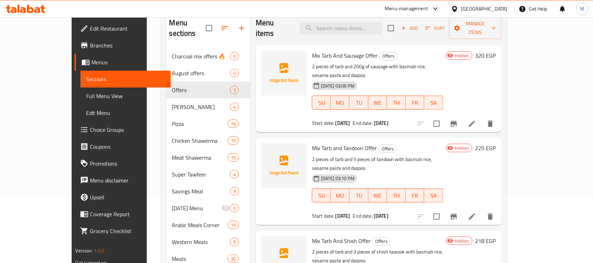
scroll to position [44, 0]
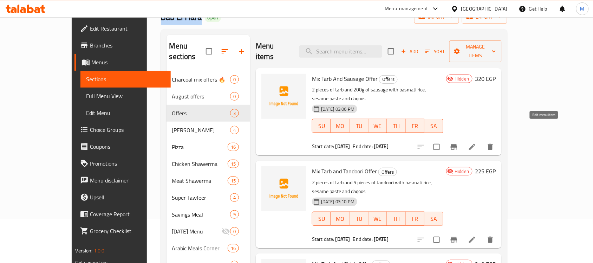
click at [476, 144] on icon at bounding box center [472, 147] width 6 height 6
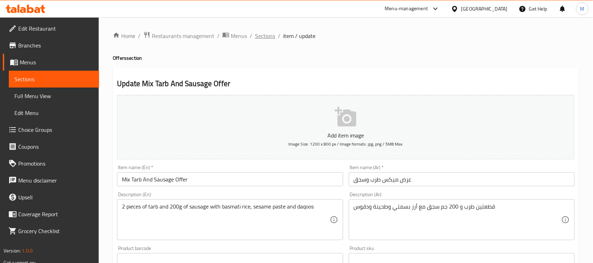
click at [266, 36] on span "Sections" at bounding box center [265, 36] width 20 height 8
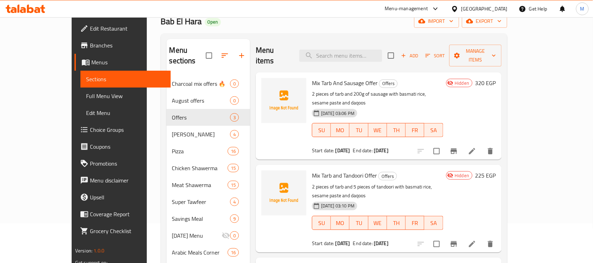
scroll to position [88, 0]
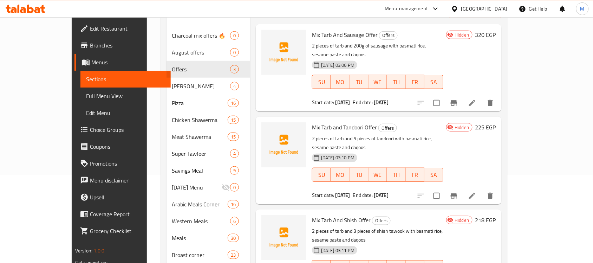
click at [482, 189] on li at bounding box center [473, 195] width 20 height 13
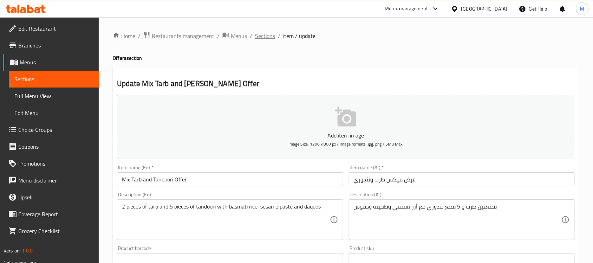
click at [265, 37] on span "Sections" at bounding box center [265, 36] width 20 height 8
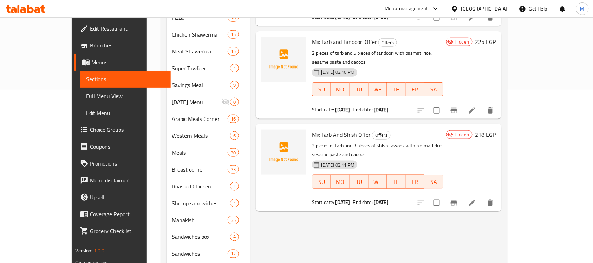
scroll to position [176, 0]
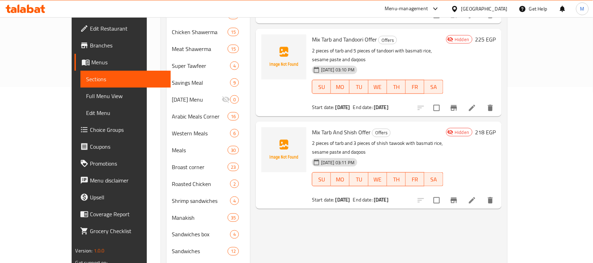
click at [476, 197] on icon at bounding box center [472, 200] width 6 height 6
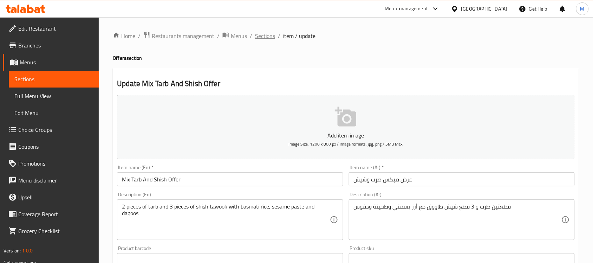
click at [267, 35] on span "Sections" at bounding box center [265, 36] width 20 height 8
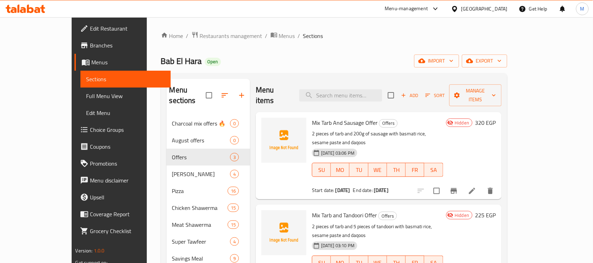
click at [80, 89] on link "Full Menu View" at bounding box center [125, 96] width 90 height 17
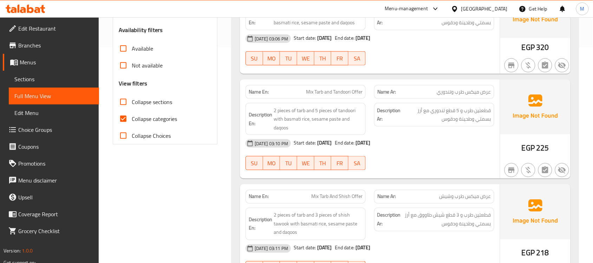
scroll to position [220, 0]
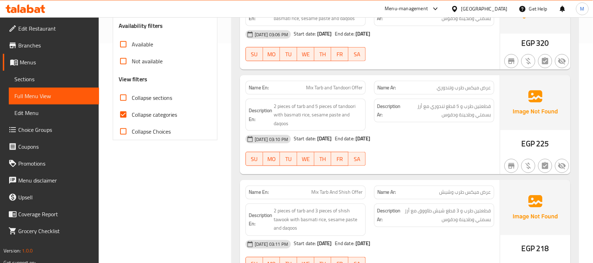
click at [150, 99] on span "Collapse sections" at bounding box center [152, 97] width 40 height 8
click at [132, 99] on input "Collapse sections" at bounding box center [123, 97] width 17 height 17
checkbox input "true"
click at [147, 118] on span "Collapse categories" at bounding box center [154, 114] width 45 height 8
click at [132, 118] on input "Collapse categories" at bounding box center [123, 114] width 17 height 17
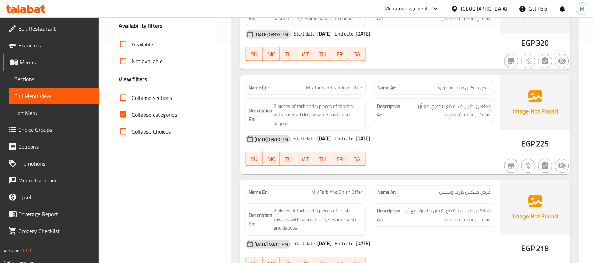
checkbox input "false"
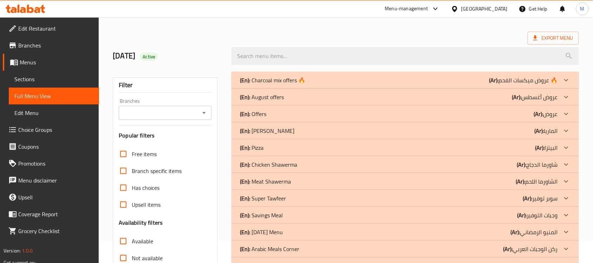
scroll to position [0, 0]
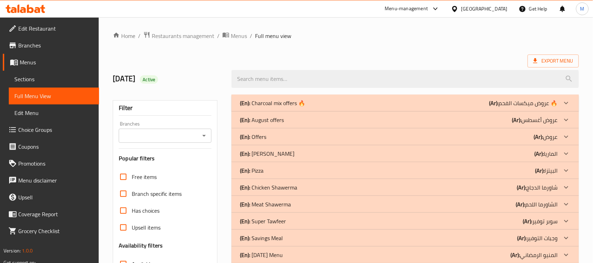
click at [289, 131] on div "(En): Offers (Ar): عروض" at bounding box center [406, 136] width 348 height 17
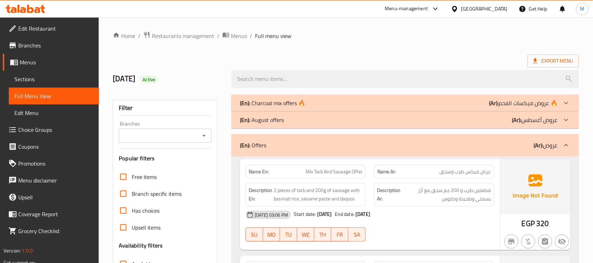
click at [343, 34] on ol "Home / Restaurants management / Menus / Full menu view" at bounding box center [346, 35] width 466 height 9
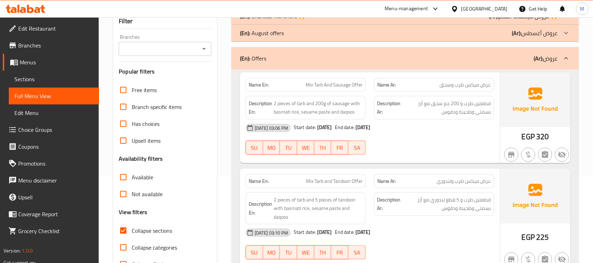
scroll to position [88, 0]
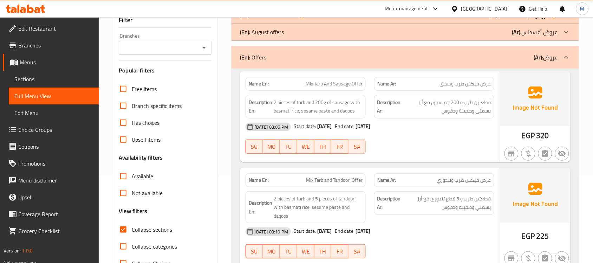
click at [56, 79] on span "Sections" at bounding box center [53, 79] width 79 height 8
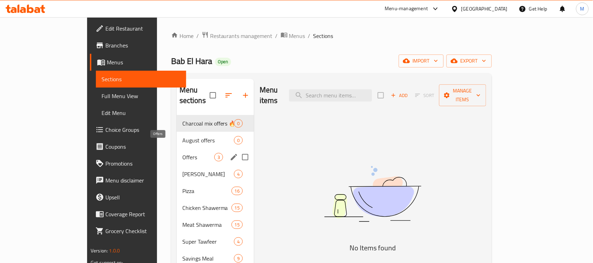
click at [182, 153] on span "Offers" at bounding box center [198, 157] width 32 height 8
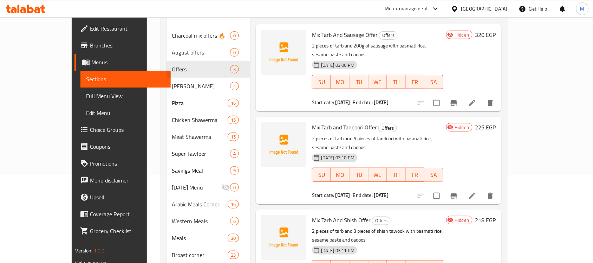
scroll to position [44, 0]
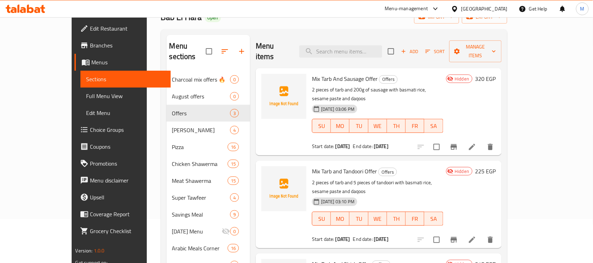
click at [399, 49] on input "checkbox" at bounding box center [391, 51] width 15 height 15
checkbox input "true"
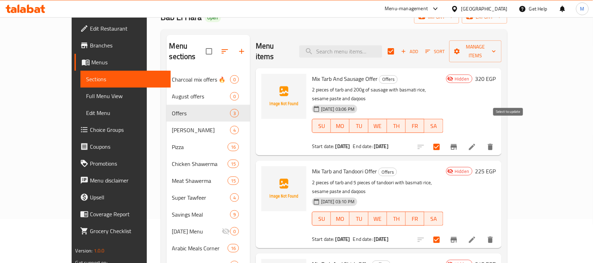
scroll to position [0, 0]
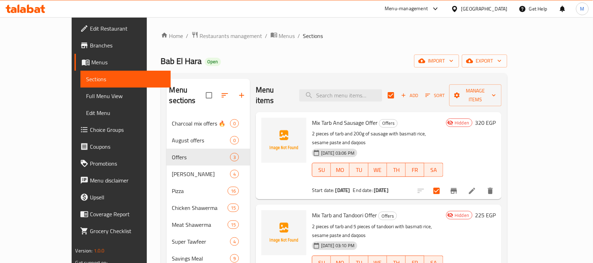
click at [503, 64] on icon "button" at bounding box center [499, 60] width 7 height 7
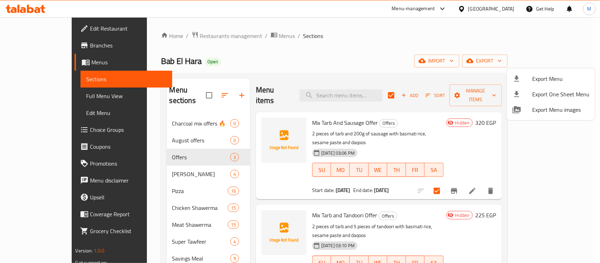
click at [588, 50] on div at bounding box center [300, 131] width 600 height 263
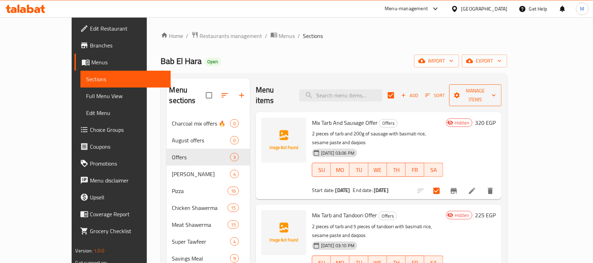
click at [496, 89] on span "Manage items" at bounding box center [475, 95] width 41 height 18
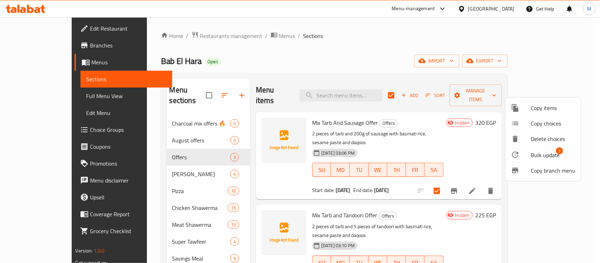
click at [563, 156] on span "Bulk update 3" at bounding box center [553, 154] width 45 height 9
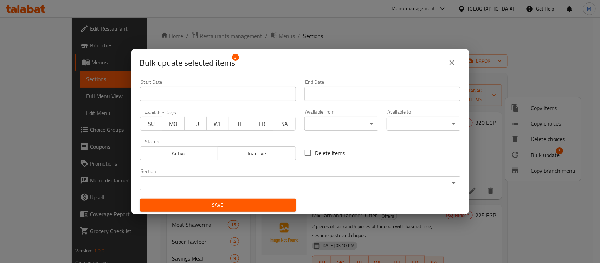
click at [183, 150] on span "Active" at bounding box center [179, 153] width 72 height 10
click at [238, 206] on span "Save" at bounding box center [218, 205] width 145 height 9
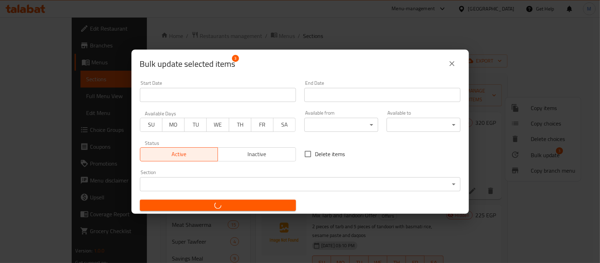
checkbox input "false"
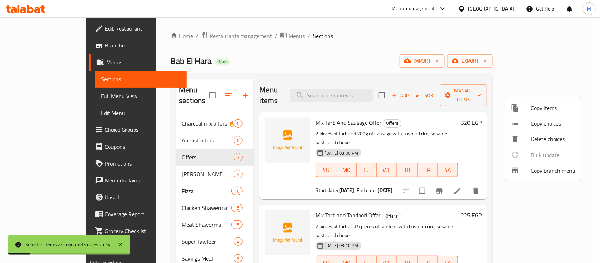
click at [413, 129] on div at bounding box center [300, 131] width 600 height 263
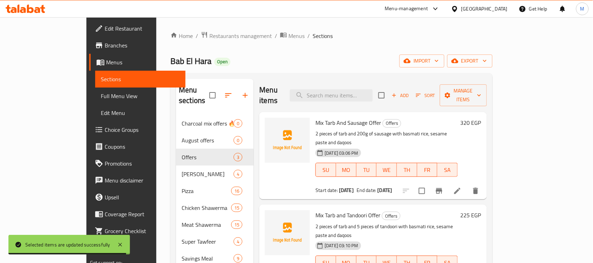
click at [459, 146] on div "[DATE] 03:06 PM SU MO TU WE TH FR SA" at bounding box center [387, 165] width 148 height 38
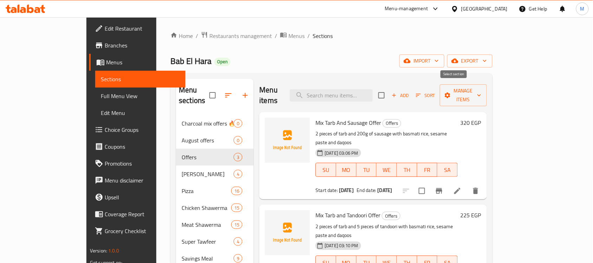
click at [389, 90] on input "checkbox" at bounding box center [381, 95] width 15 height 15
checkbox input "true"
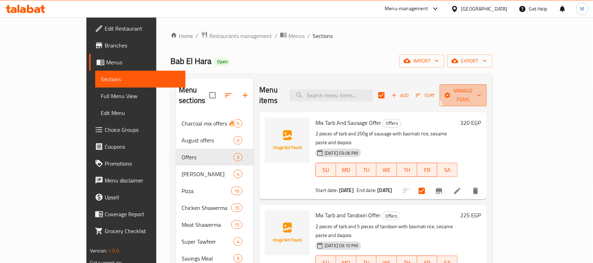
click at [482, 89] on span "Manage items" at bounding box center [464, 95] width 36 height 18
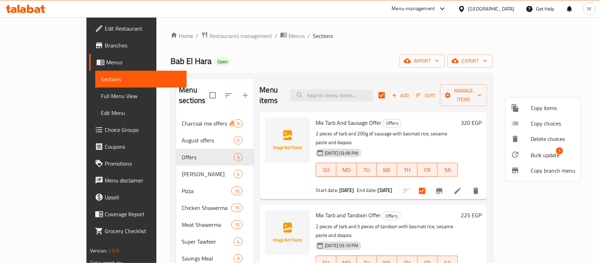
click at [545, 155] on span "Bulk update" at bounding box center [545, 155] width 29 height 8
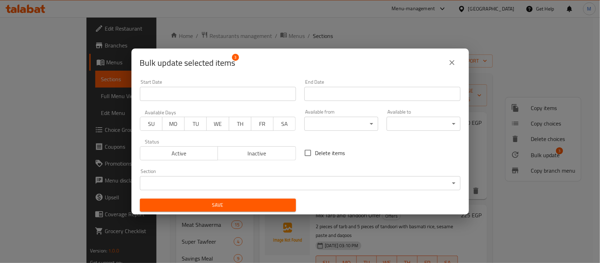
click at [229, 153] on span "Inactive" at bounding box center [257, 153] width 72 height 10
click at [224, 206] on span "Save" at bounding box center [218, 205] width 145 height 9
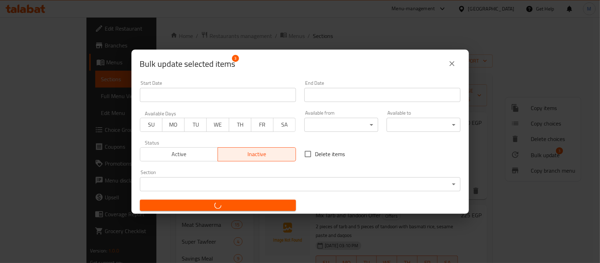
checkbox input "false"
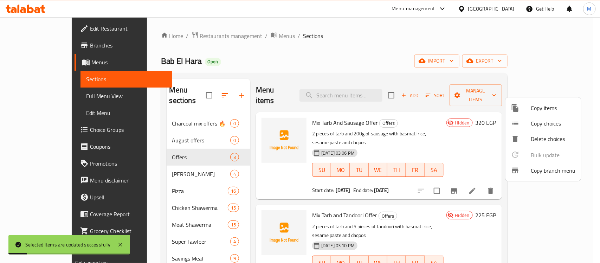
click at [352, 47] on div at bounding box center [300, 131] width 600 height 263
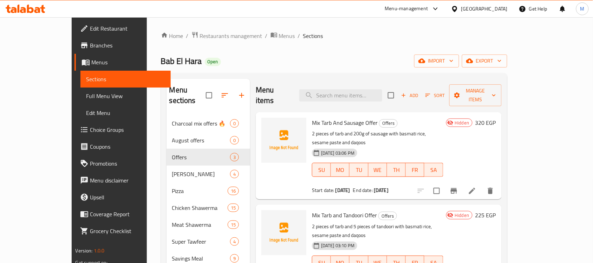
click at [378, 129] on p "2 pieces of tarb and 200g of sausage with basmati rice, sesame paste and daqoos" at bounding box center [377, 138] width 131 height 18
drag, startPoint x: 378, startPoint y: 123, endPoint x: 459, endPoint y: 127, distance: 81.3
click at [444, 129] on p "2 pieces of tarb and 200g of sausage with basmati rice, sesame paste and daqoos" at bounding box center [377, 138] width 131 height 18
copy p "with basmati rice, sesame paste and daqoos"
